Goal: Transaction & Acquisition: Purchase product/service

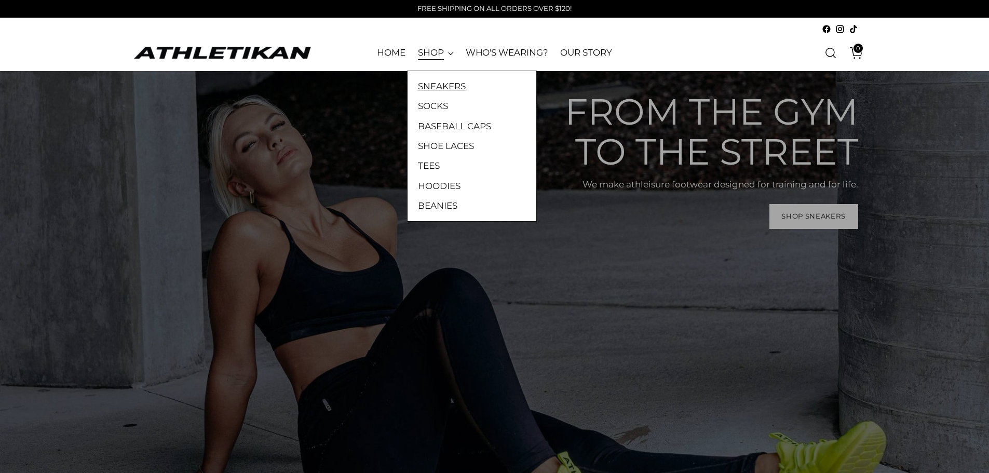
click at [443, 86] on link "SNEAKERS" at bounding box center [472, 85] width 108 height 13
